Goal: Task Accomplishment & Management: Manage account settings

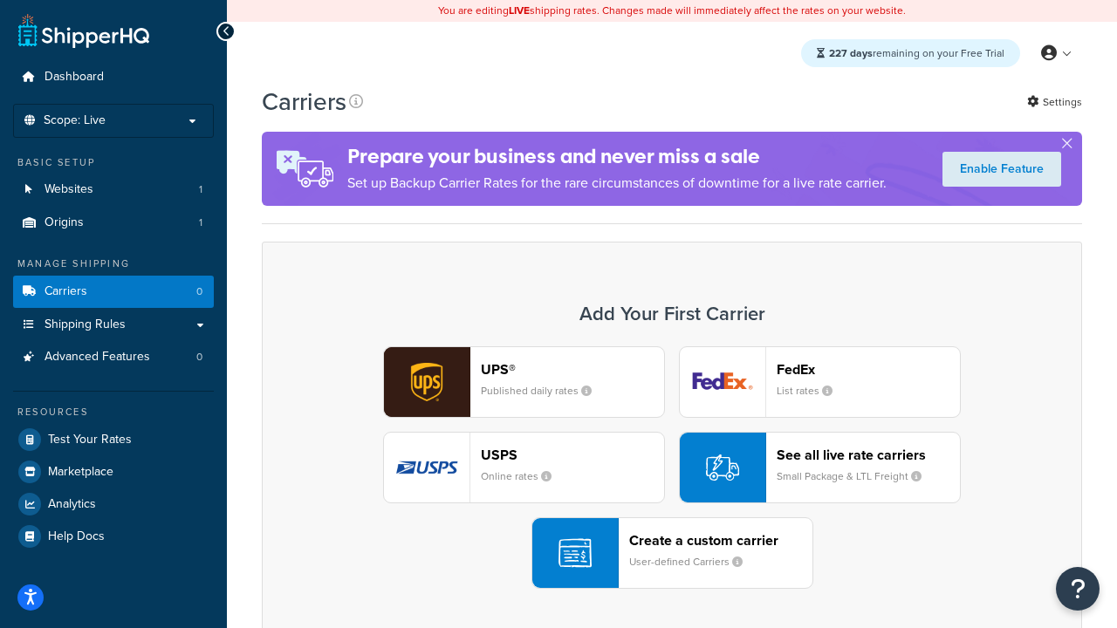
click at [672, 468] on div "UPS® Published daily rates FedEx List rates USPS Online rates See all live rate…" at bounding box center [672, 468] width 784 height 243
click at [868, 369] on header "FedEx" at bounding box center [868, 369] width 183 height 17
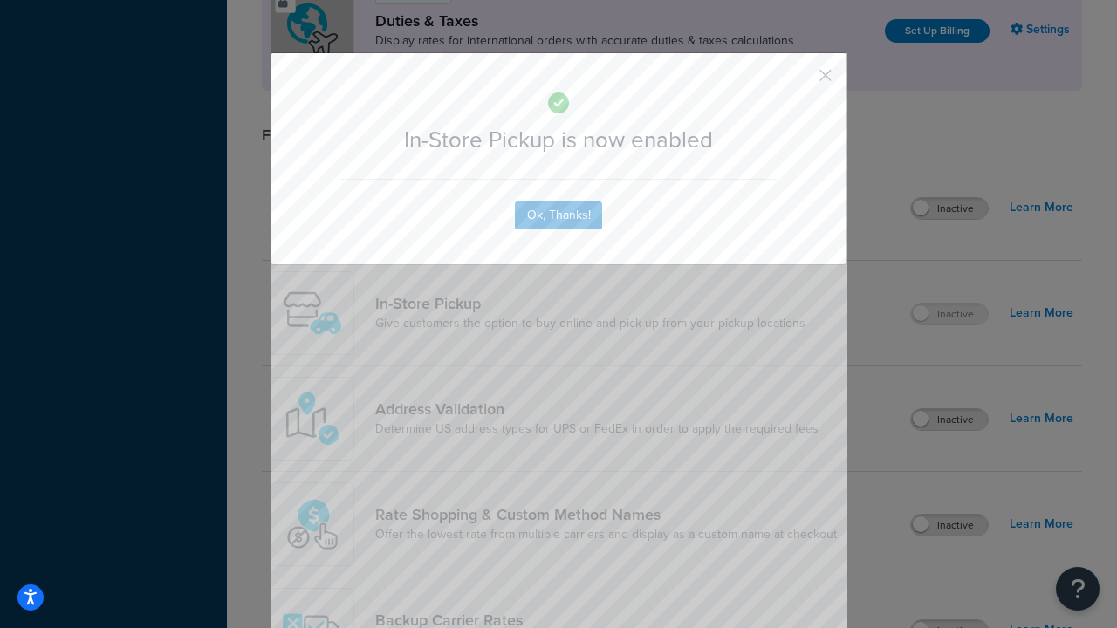
click at [800, 79] on button "button" at bounding box center [800, 81] width 4 height 4
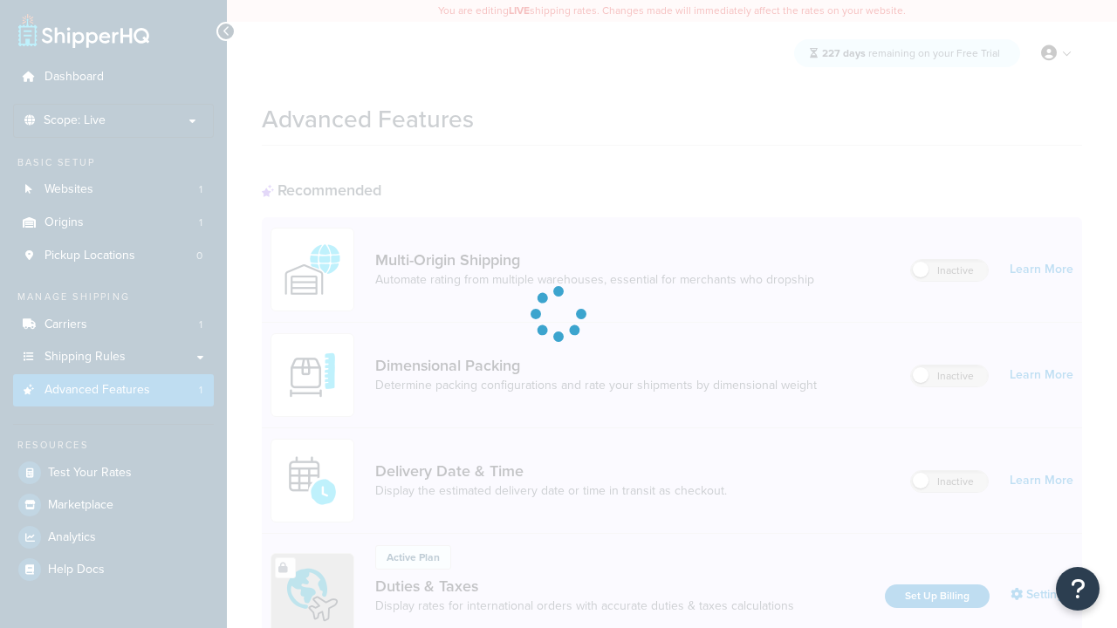
scroll to position [566, 0]
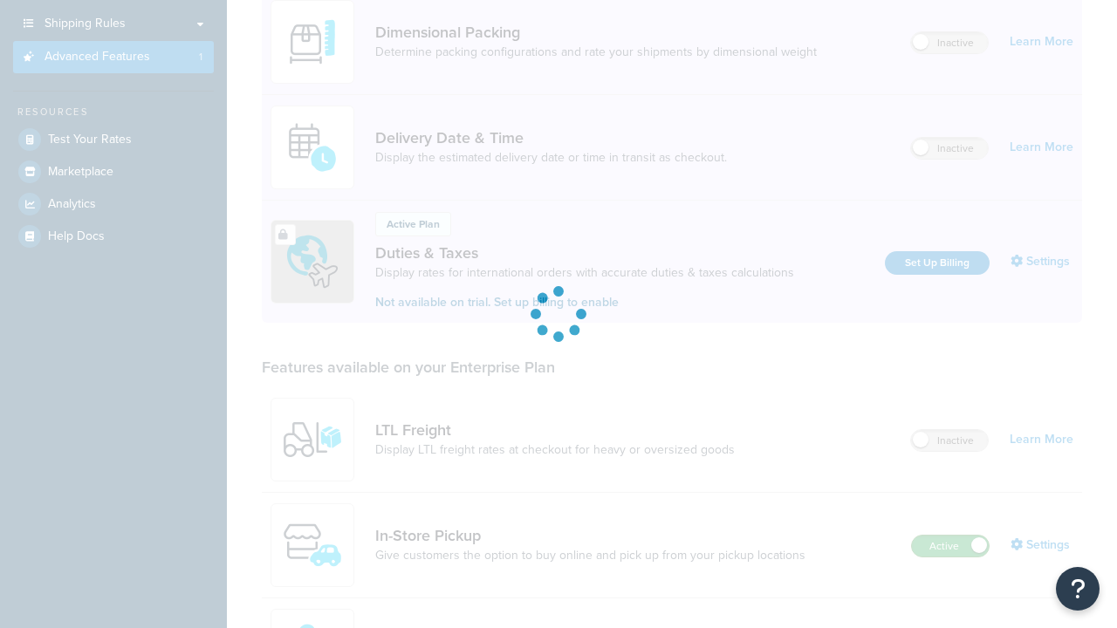
click at [950, 536] on label "Active" at bounding box center [950, 546] width 77 height 21
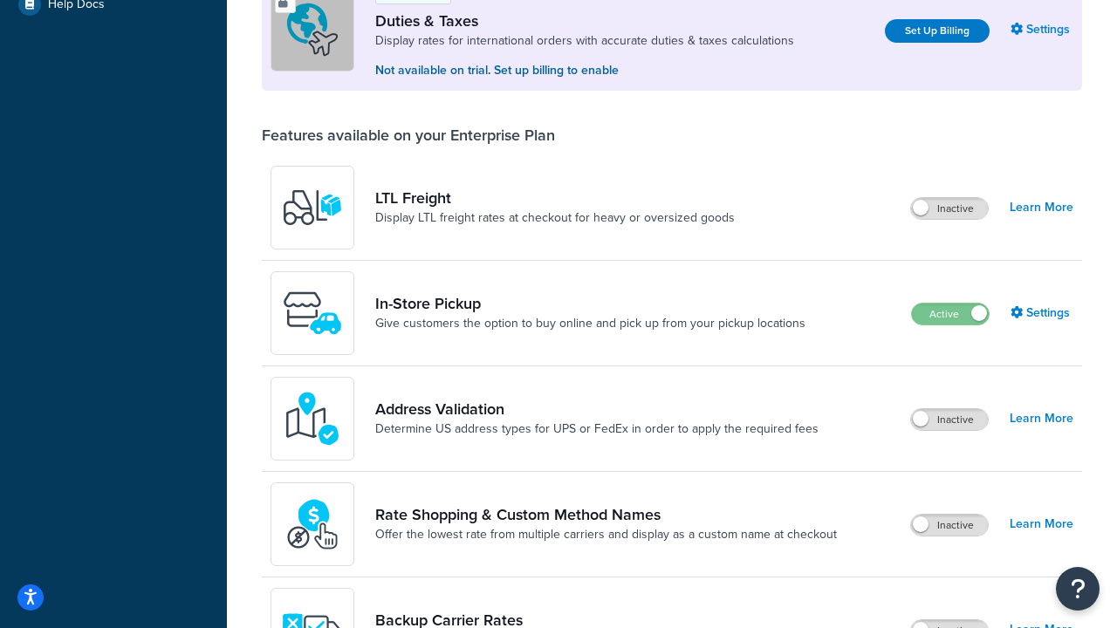
scroll to position [532, 0]
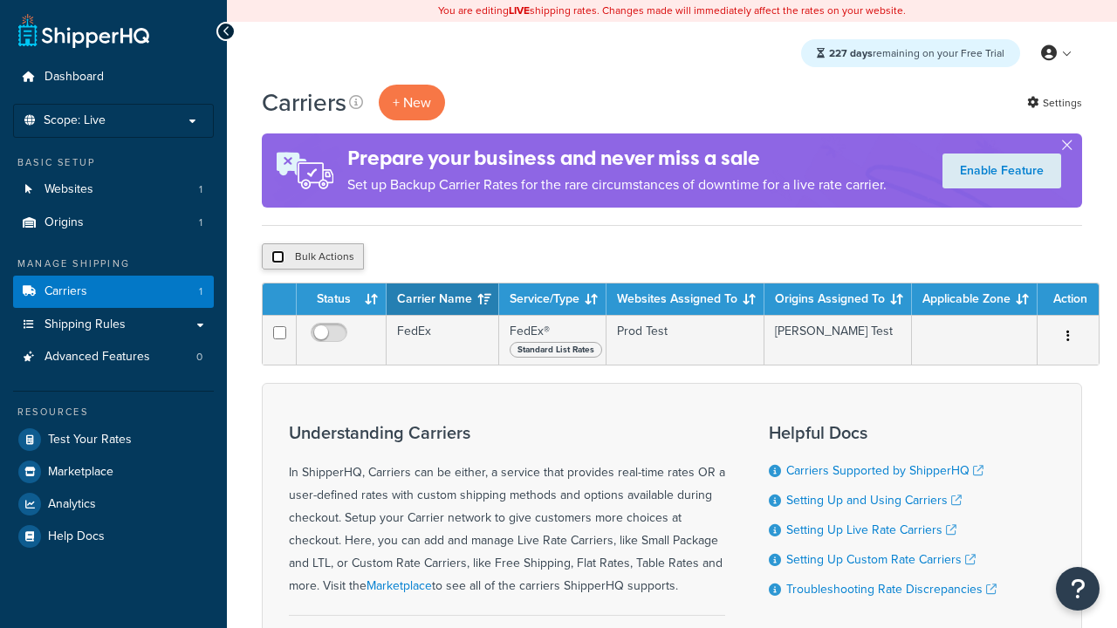
click at [278, 257] on input "checkbox" at bounding box center [277, 256] width 13 height 13
checkbox input "true"
click at [0, 0] on button "Delete" at bounding box center [0, 0] width 0 height 0
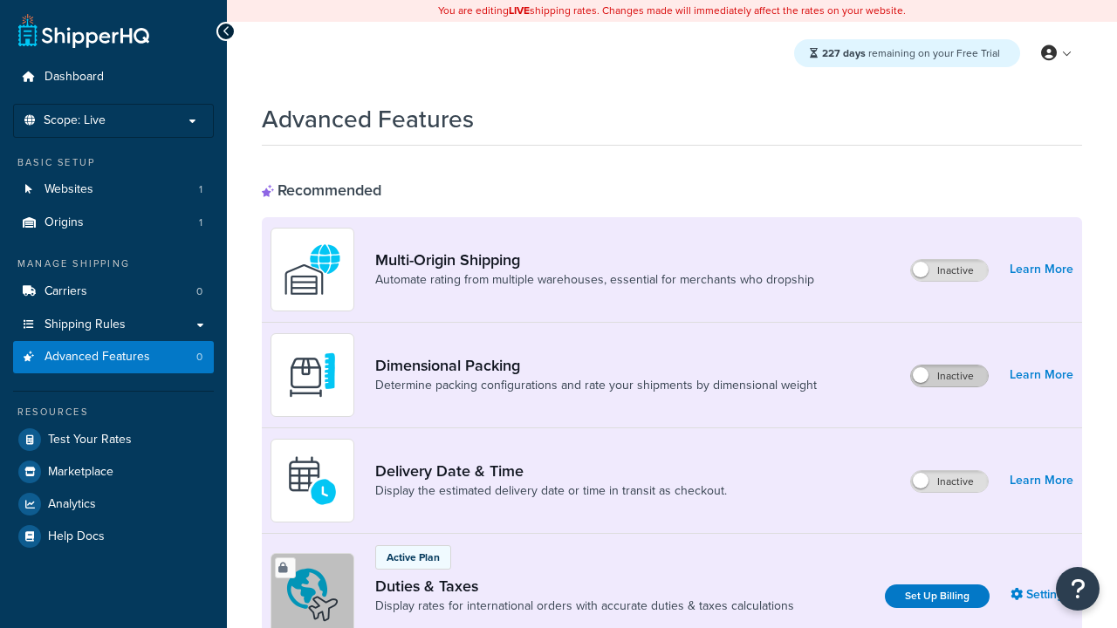
click at [950, 376] on label "Inactive" at bounding box center [949, 376] width 77 height 21
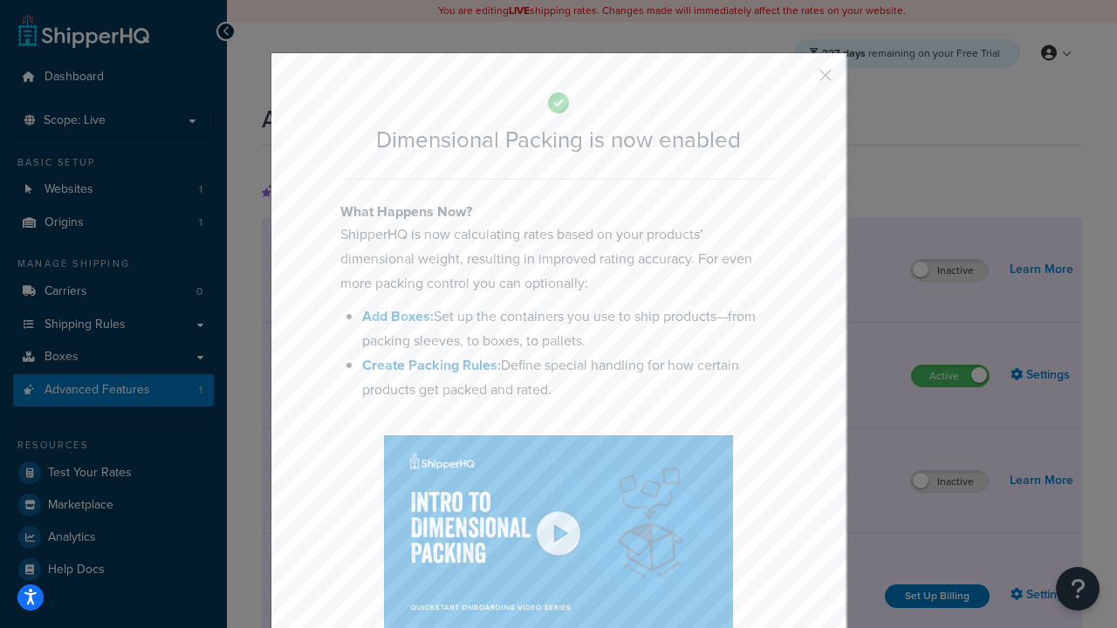
click at [800, 81] on button "button" at bounding box center [800, 81] width 4 height 4
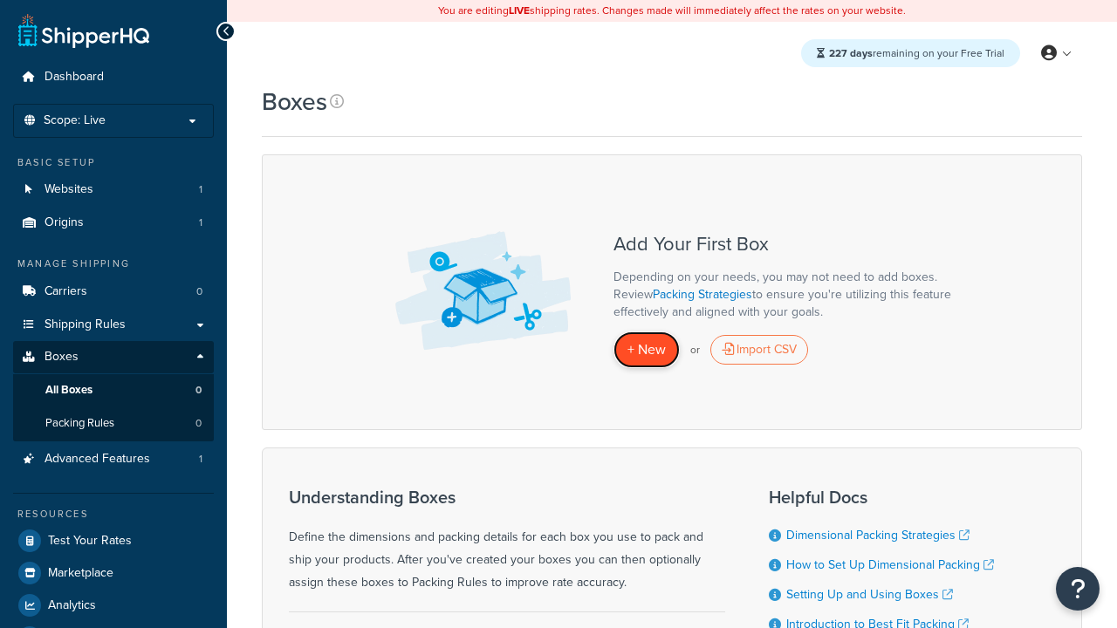
click at [647, 349] on span "+ New" at bounding box center [647, 350] width 38 height 20
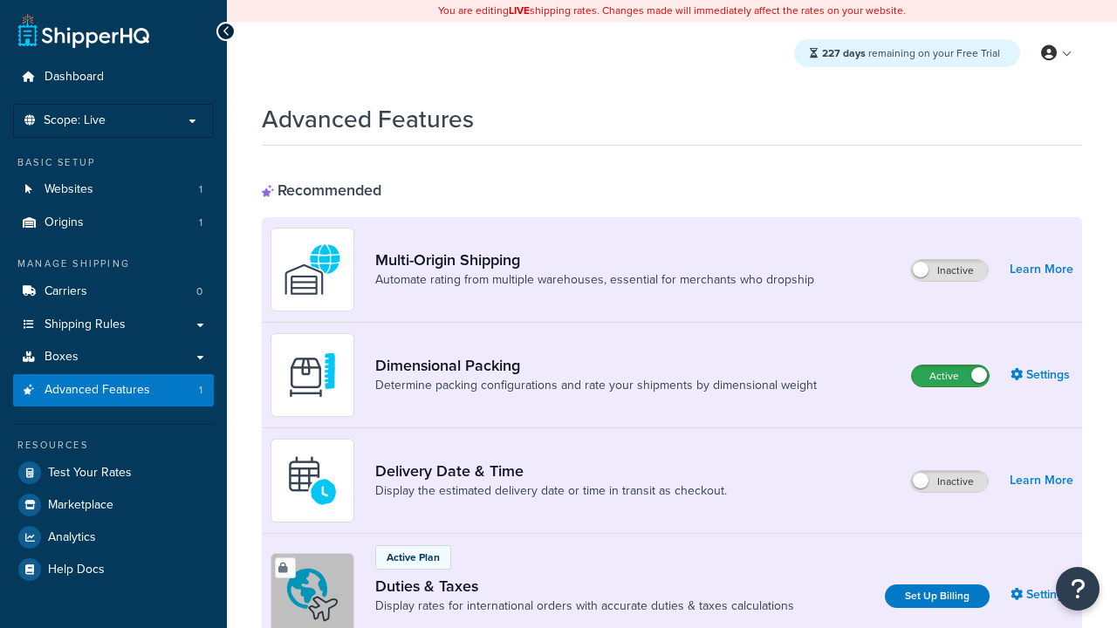
click at [950, 366] on label "Active" at bounding box center [950, 376] width 77 height 21
